Goal: Task Accomplishment & Management: Use online tool/utility

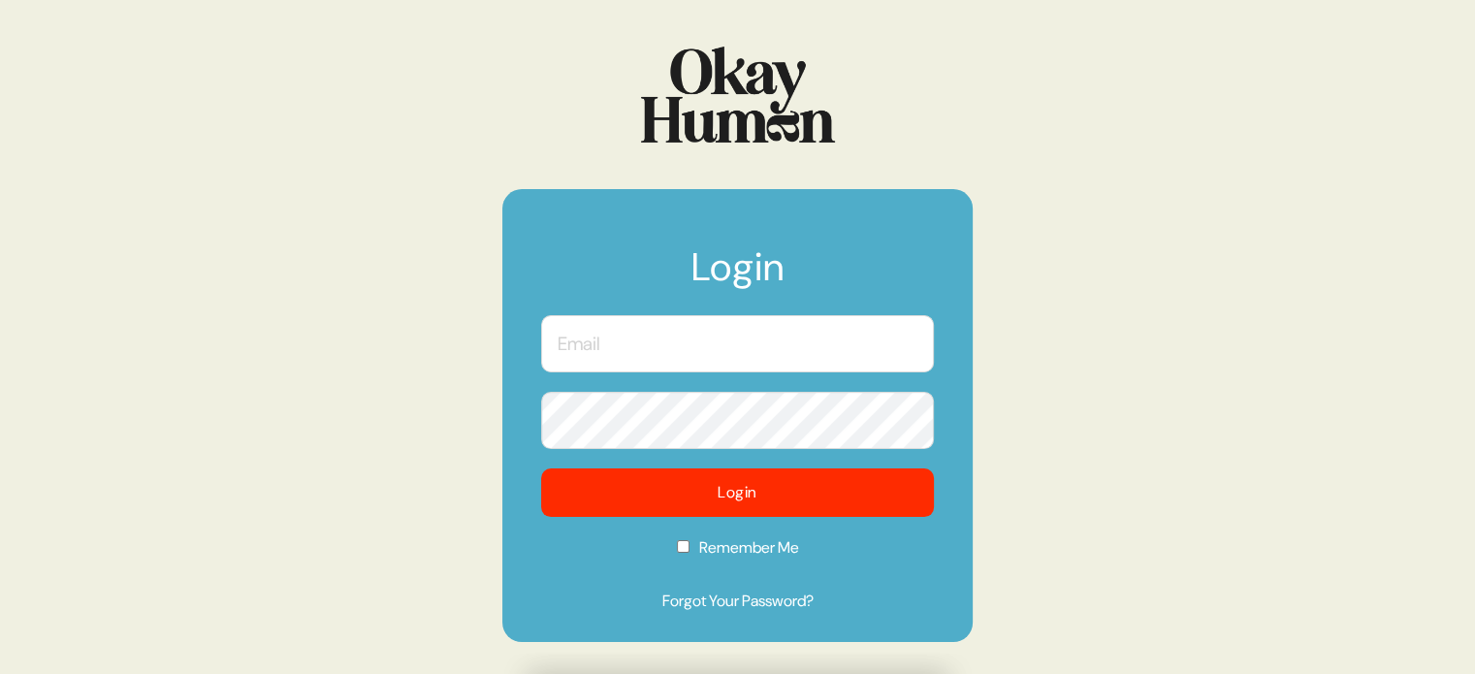
click at [753, 361] on input "text" at bounding box center [737, 343] width 393 height 57
click at [0, 673] on com-1password-button at bounding box center [0, 674] width 0 height 0
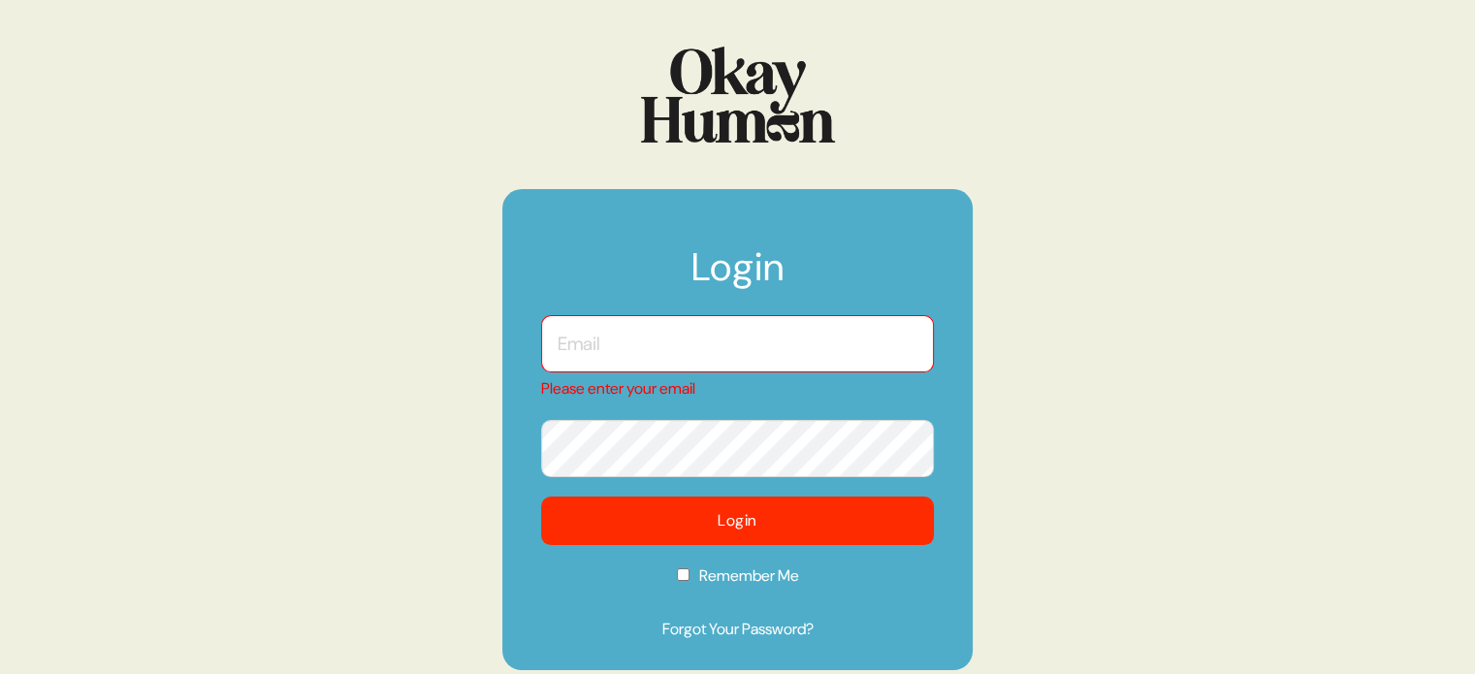
click at [806, 347] on input "text" at bounding box center [737, 343] width 393 height 57
type input "[EMAIL_ADDRESS][DOMAIN_NAME]"
checkbox input "true"
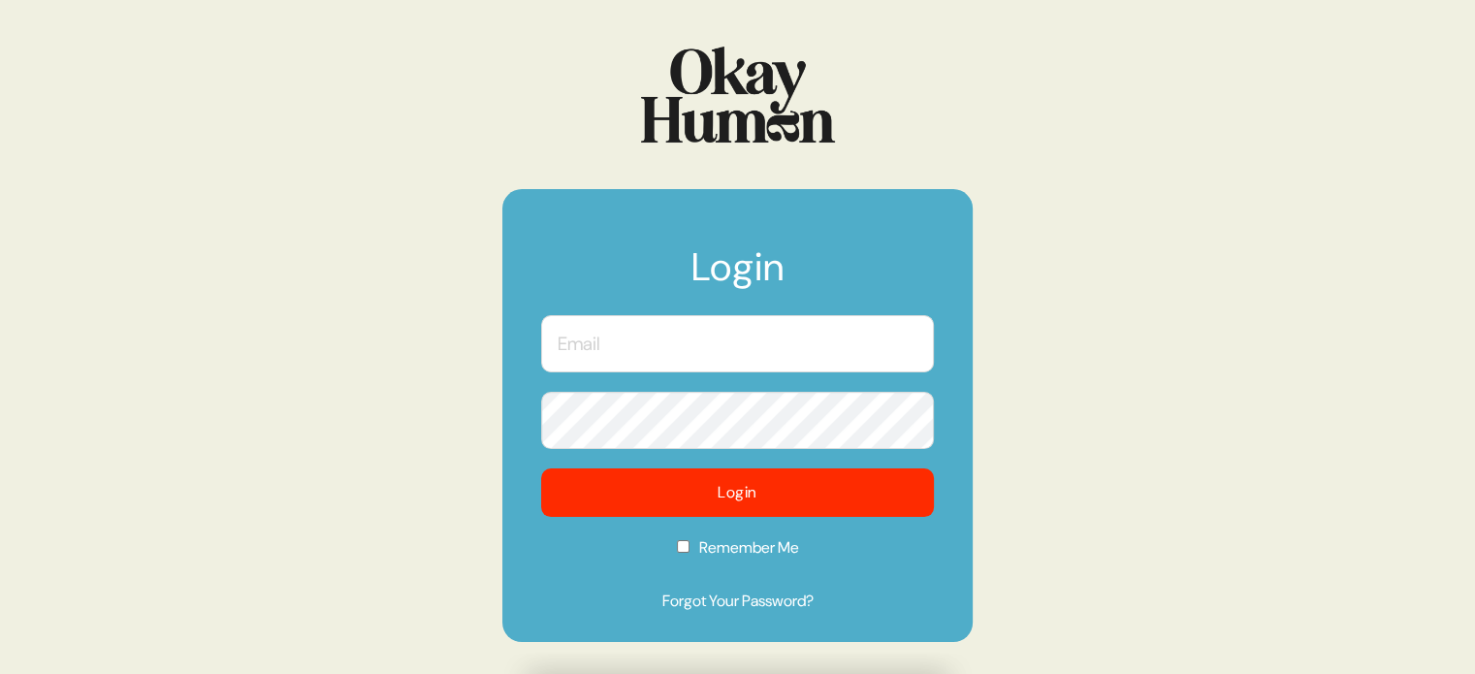
click at [760, 344] on input "text" at bounding box center [737, 343] width 393 height 57
type input "[EMAIL_ADDRESS][DOMAIN_NAME]"
checkbox input "true"
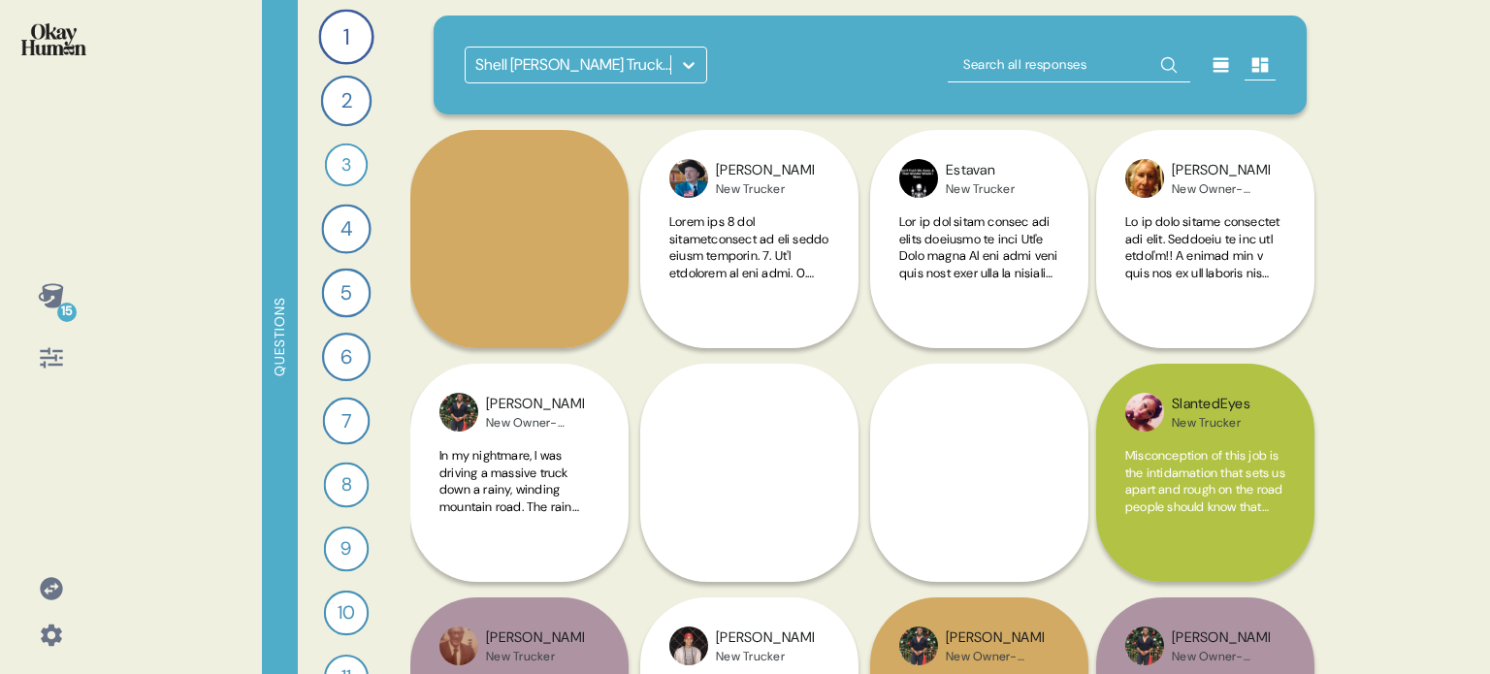
click at [683, 53] on div at bounding box center [688, 65] width 35 height 35
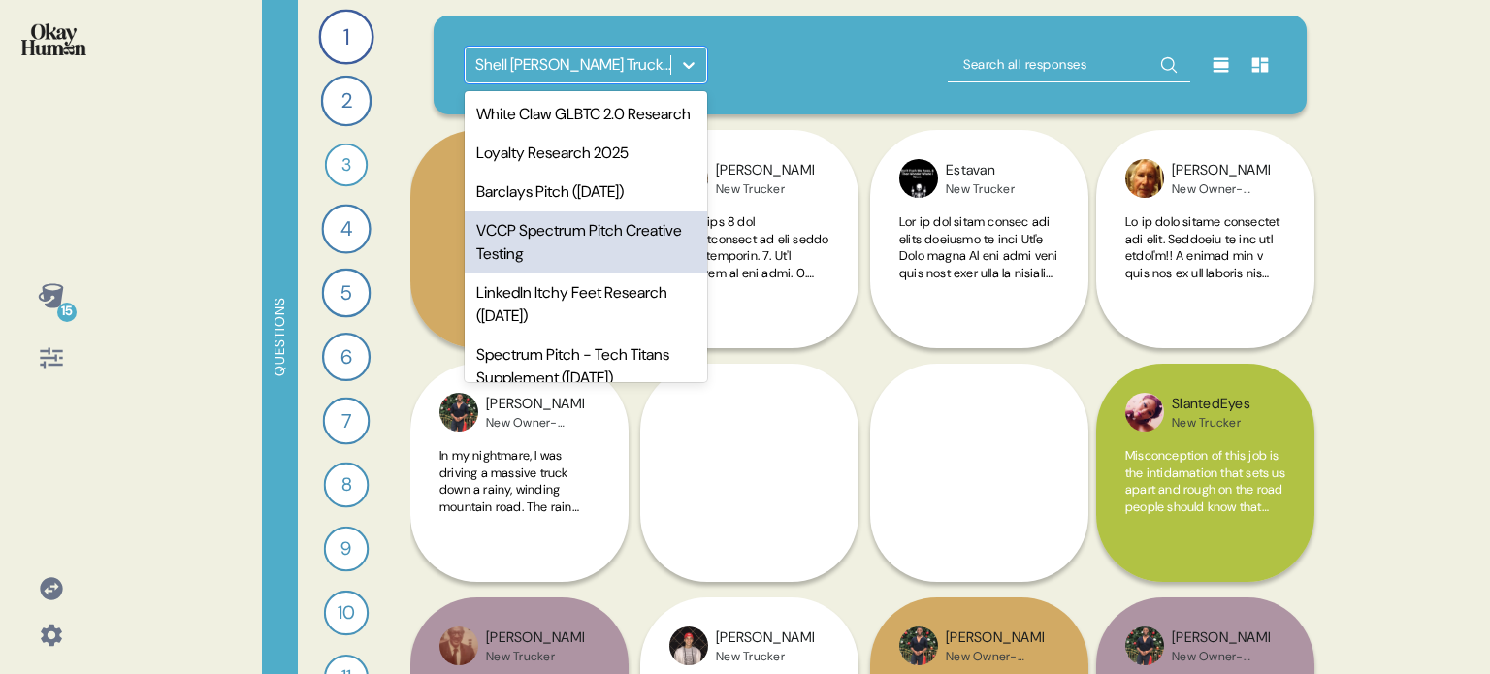
click at [607, 263] on div "VCCP Spectrum Pitch Creative Testing" at bounding box center [586, 242] width 242 height 62
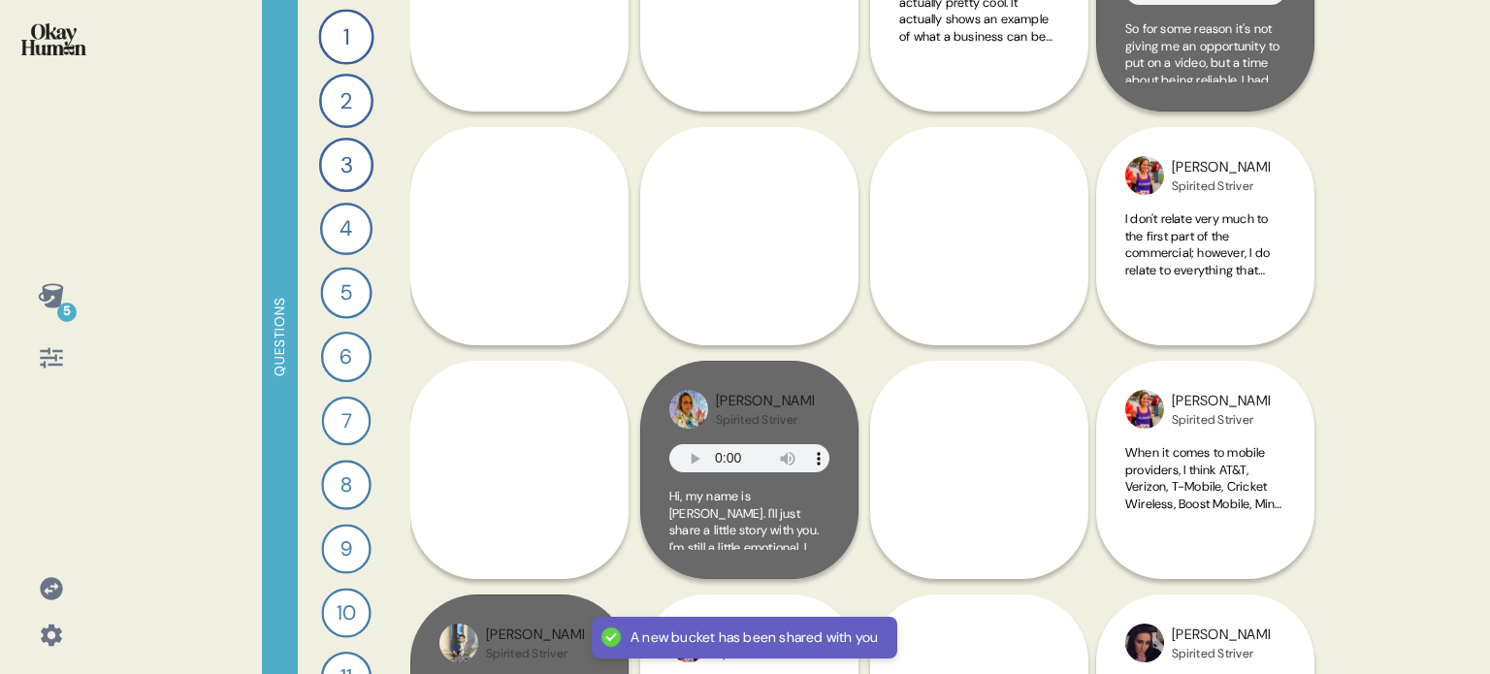
scroll to position [388, 0]
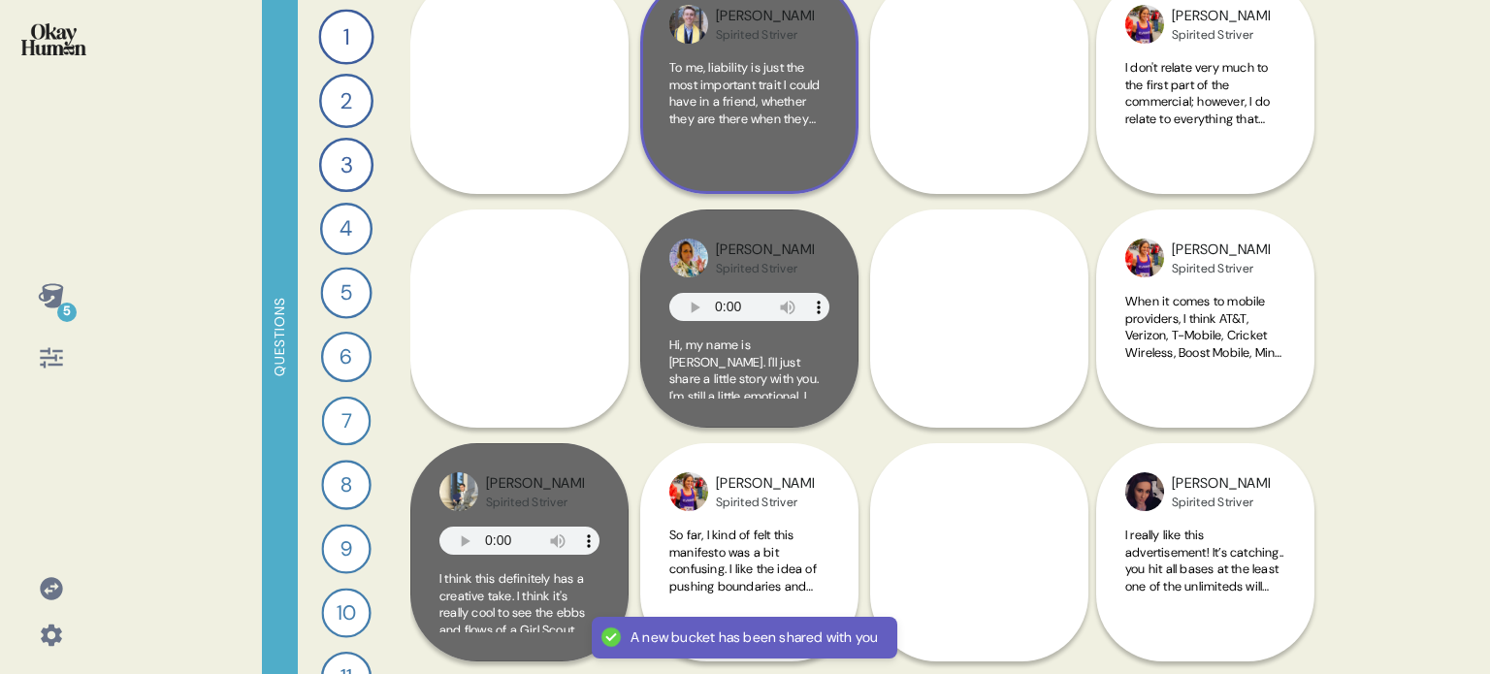
click at [837, 150] on div "Stephen Spirited Striver To me, liability is just the most important trait I co…" at bounding box center [749, 85] width 218 height 218
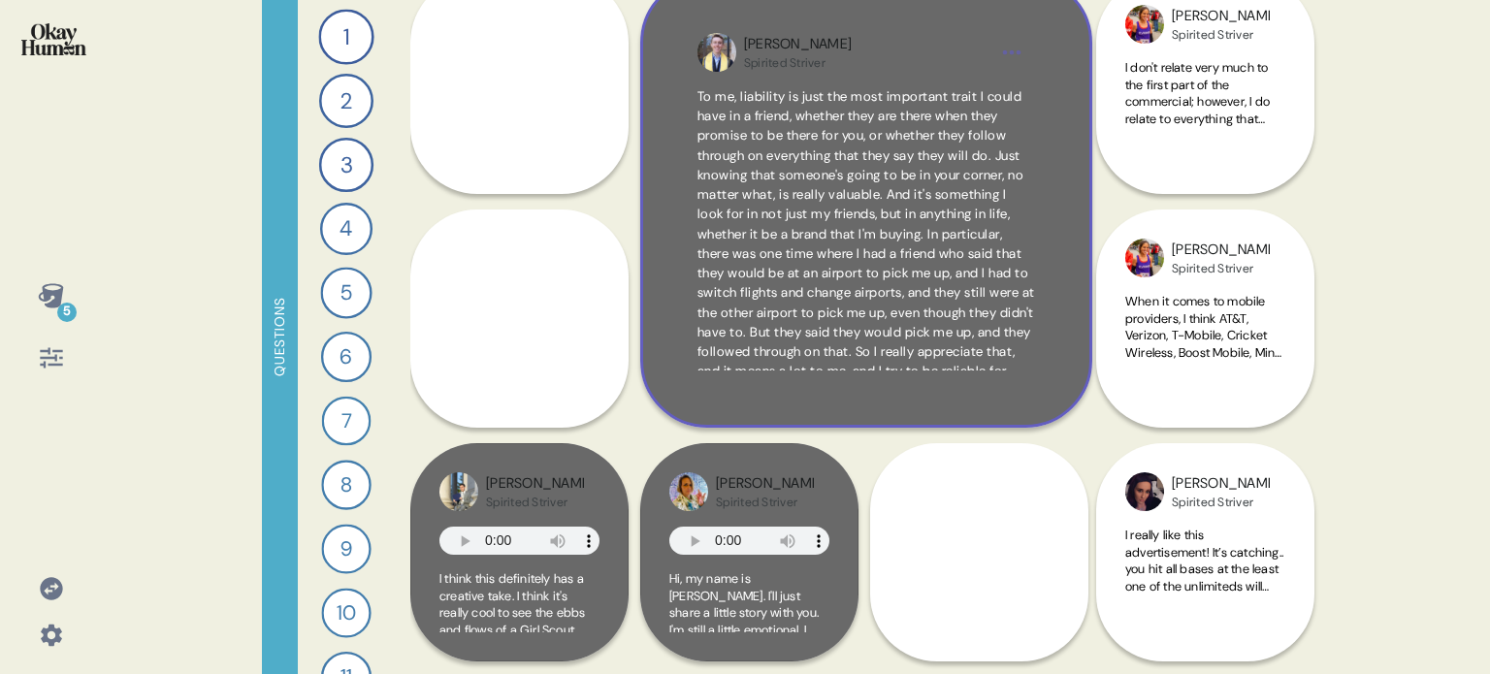
click at [1069, 338] on div "Stephen Spirited Striver To me, liability is just the most important trait I co…" at bounding box center [866, 202] width 452 height 452
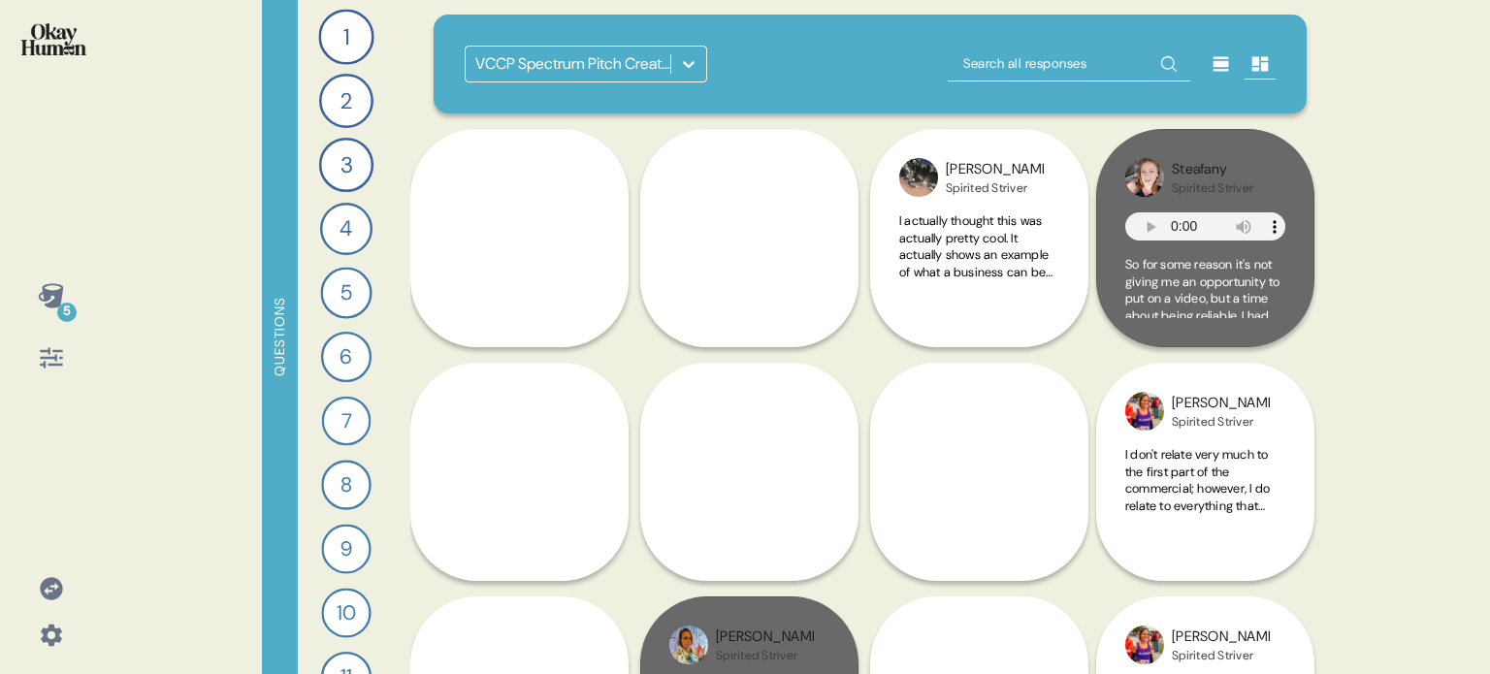
scroll to position [0, 0]
click at [66, 290] on div "5" at bounding box center [51, 296] width 47 height 47
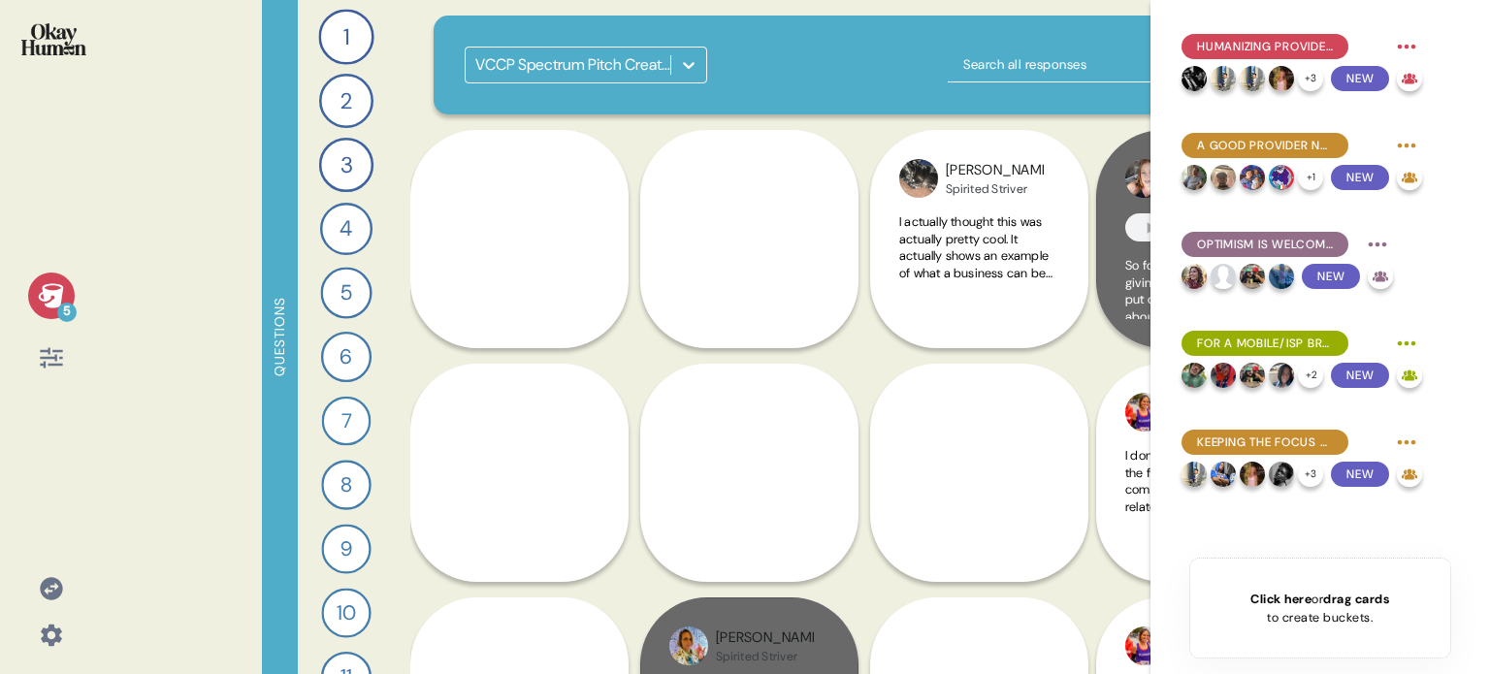
click at [66, 290] on div "5" at bounding box center [51, 296] width 47 height 47
